Goal: Contribute content: Contribute content

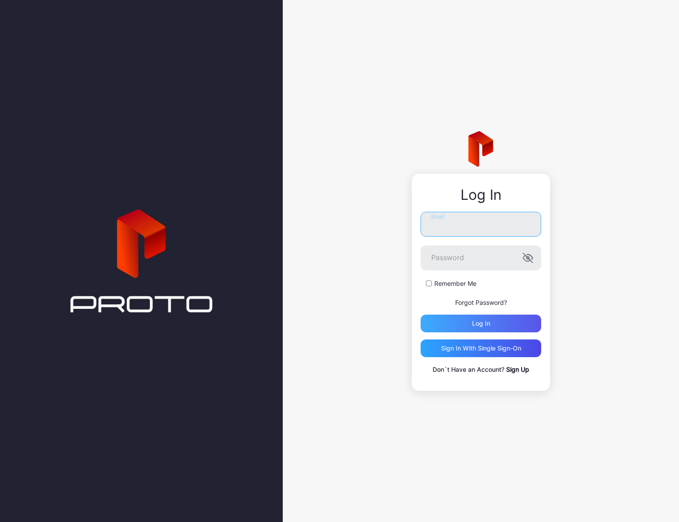
type input "**********"
click at [513, 319] on div "Log in" at bounding box center [481, 324] width 121 height 18
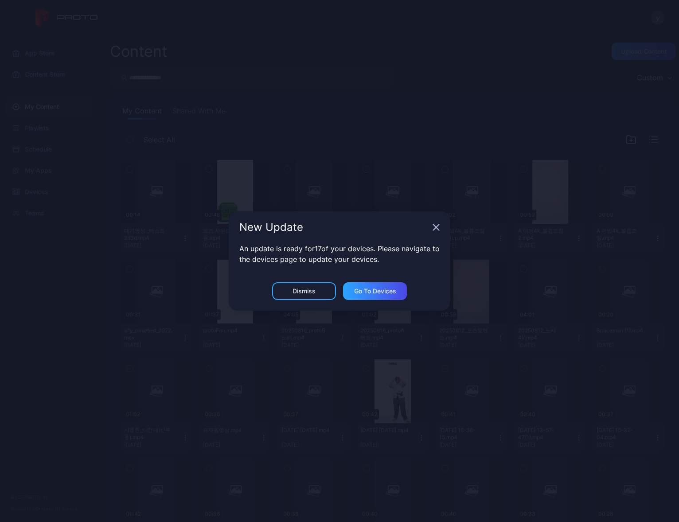
click at [435, 227] on icon "button" at bounding box center [436, 228] width 6 height 6
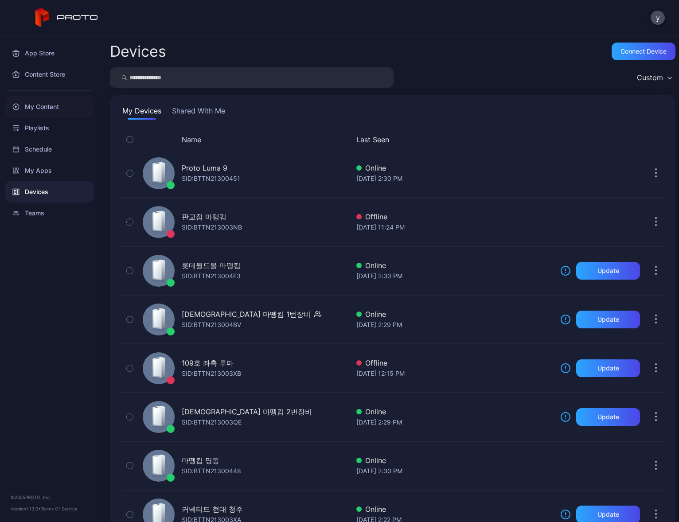
click at [55, 103] on div "My Content" at bounding box center [49, 106] width 88 height 21
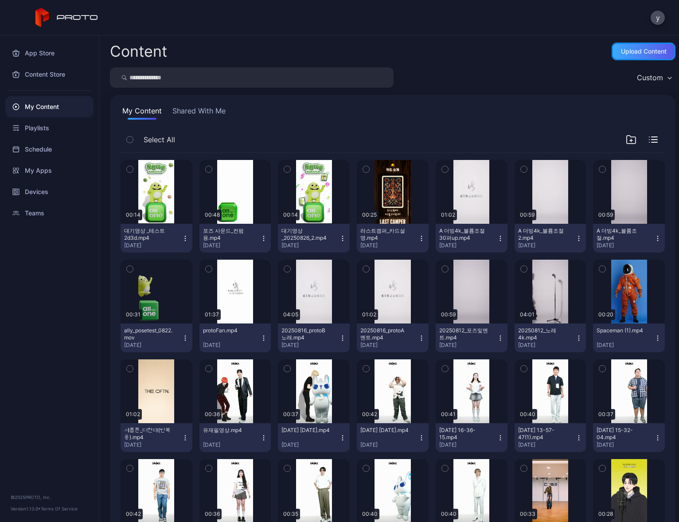
click at [628, 52] on div "Upload Content" at bounding box center [644, 51] width 46 height 7
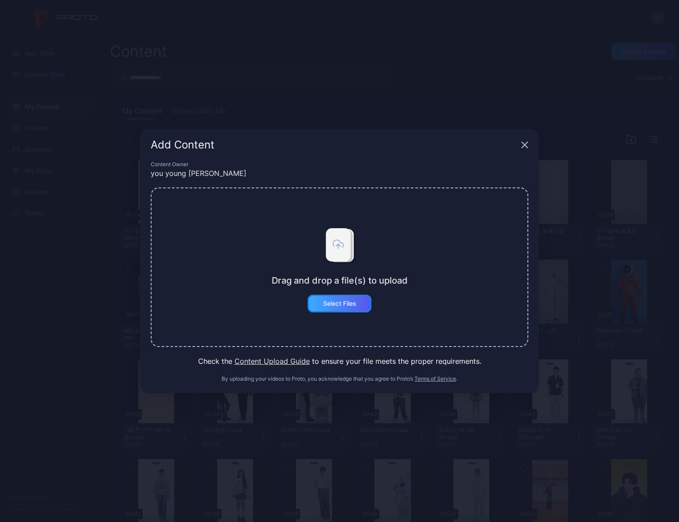
click at [361, 302] on div "Select Files" at bounding box center [340, 304] width 64 height 18
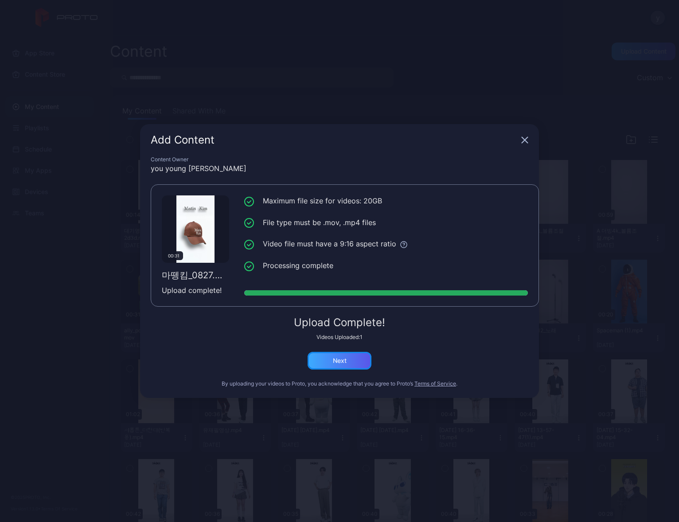
click at [347, 357] on div "Next" at bounding box center [340, 361] width 64 height 18
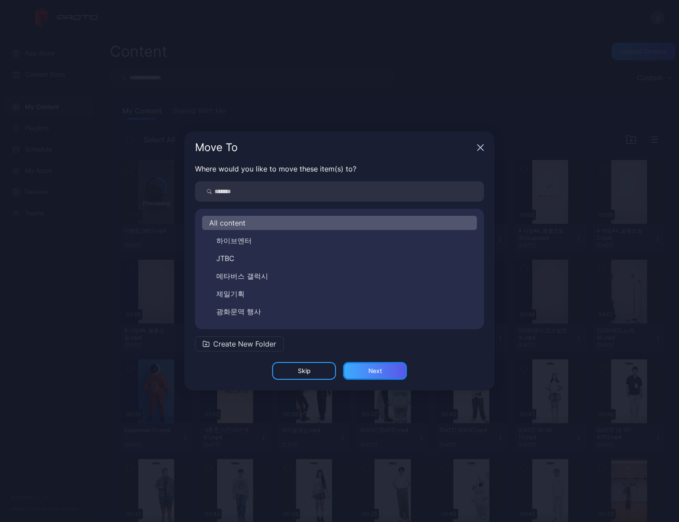
click at [379, 372] on div "Next" at bounding box center [375, 370] width 14 height 7
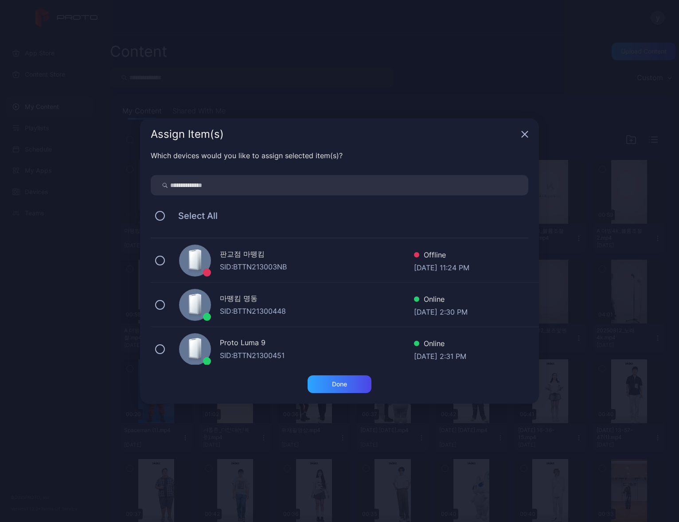
click at [524, 134] on icon "button" at bounding box center [525, 135] width 6 height 6
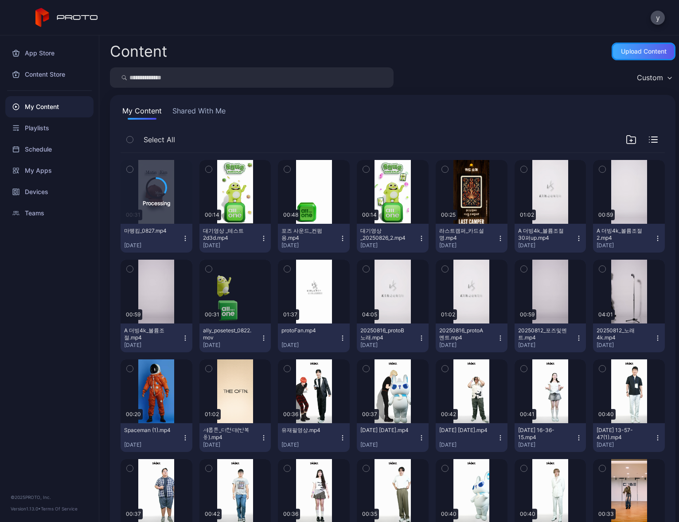
click at [625, 49] on div "Upload Content" at bounding box center [644, 51] width 46 height 7
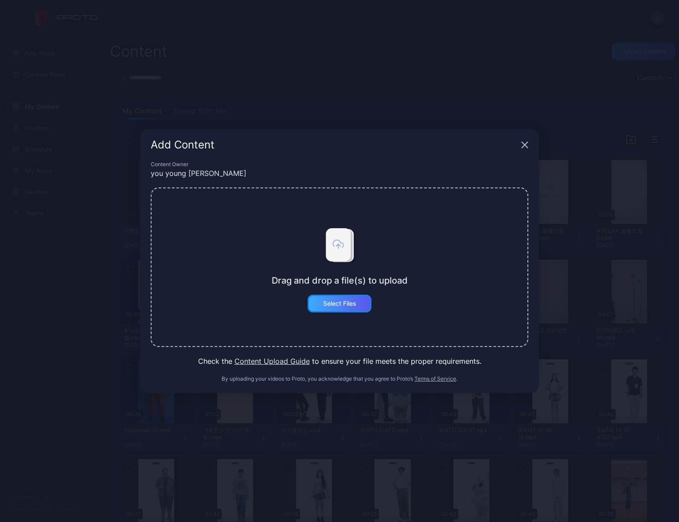
click at [339, 304] on div "Select Files" at bounding box center [339, 303] width 33 height 7
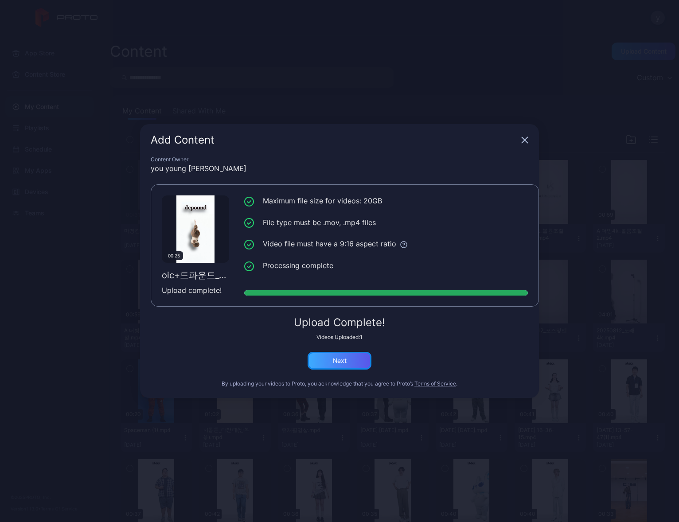
click at [359, 367] on div "Next" at bounding box center [340, 361] width 64 height 18
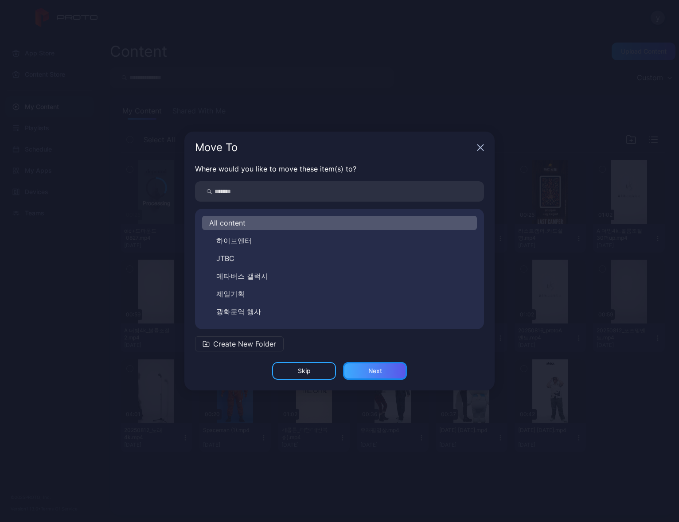
click at [393, 371] on div "Next" at bounding box center [375, 371] width 64 height 18
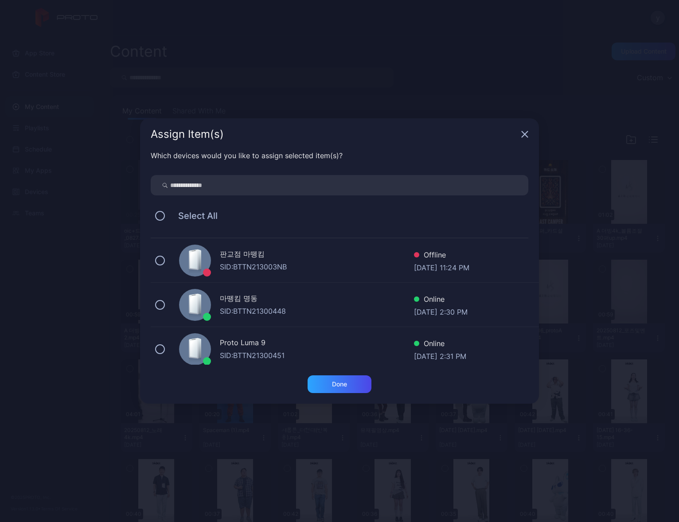
click at [527, 136] on icon "button" at bounding box center [525, 135] width 6 height 6
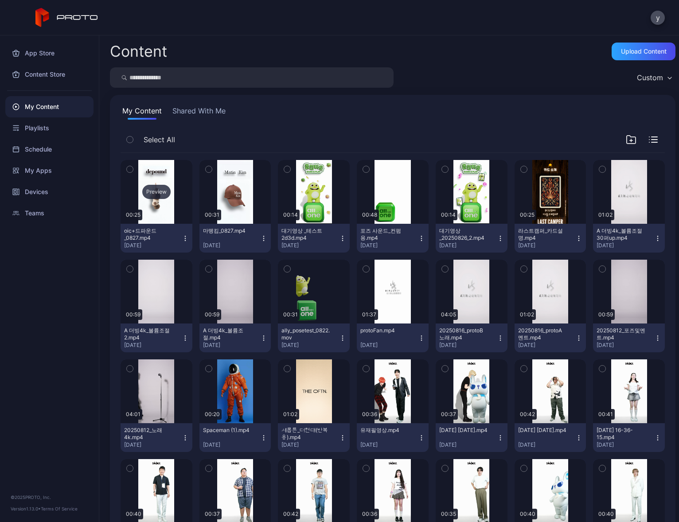
click at [160, 215] on div "Preview" at bounding box center [157, 192] width 72 height 64
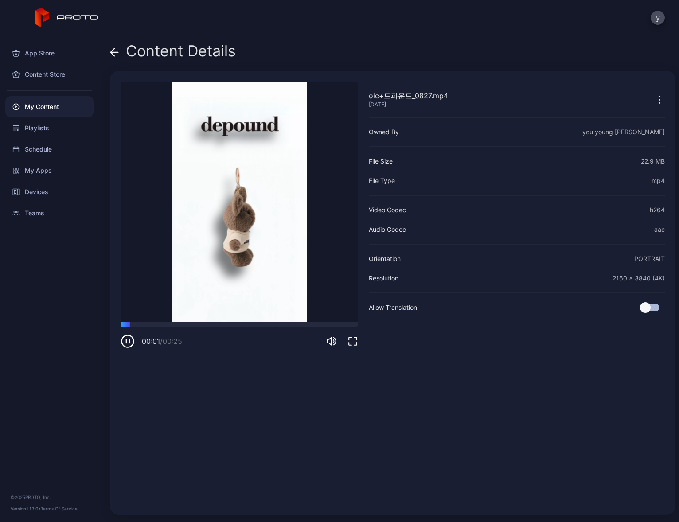
click at [111, 51] on icon at bounding box center [113, 52] width 4 height 8
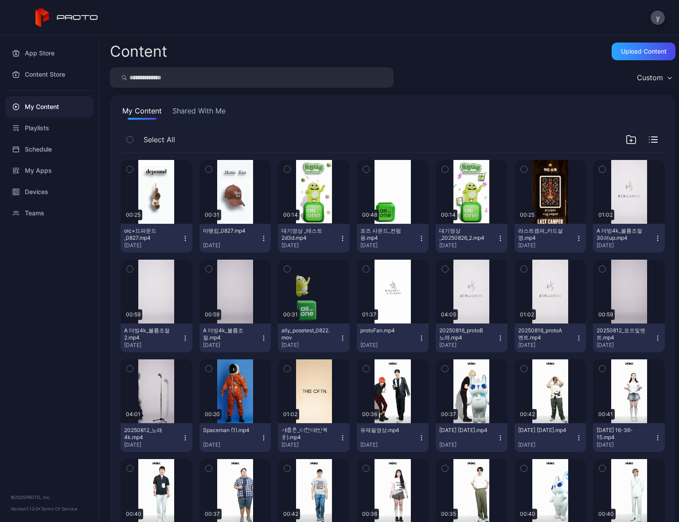
click at [183, 235] on icon "button" at bounding box center [185, 238] width 7 height 7
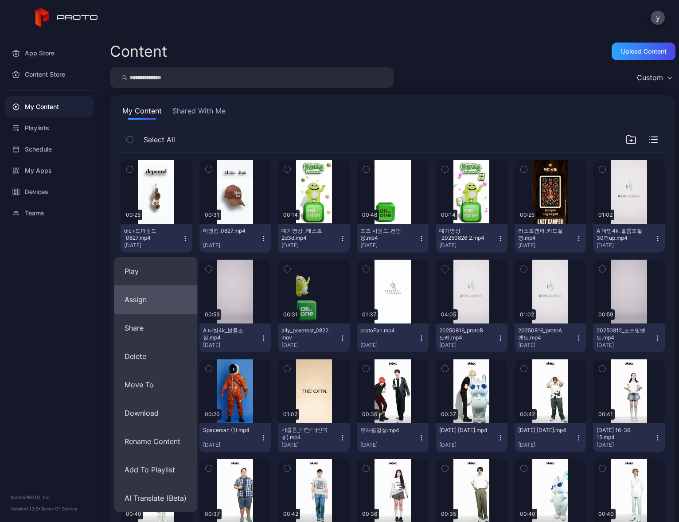
click at [147, 298] on button "Assign" at bounding box center [155, 299] width 83 height 28
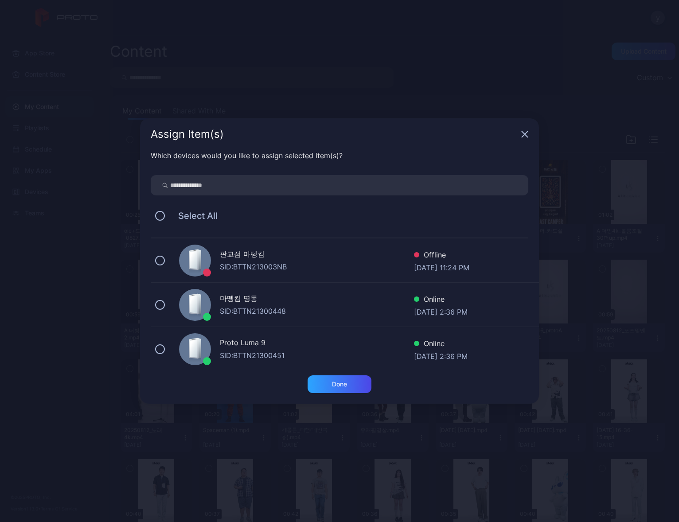
click at [531, 136] on div "Assign Item(s)" at bounding box center [339, 134] width 399 height 32
click at [522, 136] on icon "button" at bounding box center [524, 134] width 7 height 7
